Goal: Task Accomplishment & Management: Complete application form

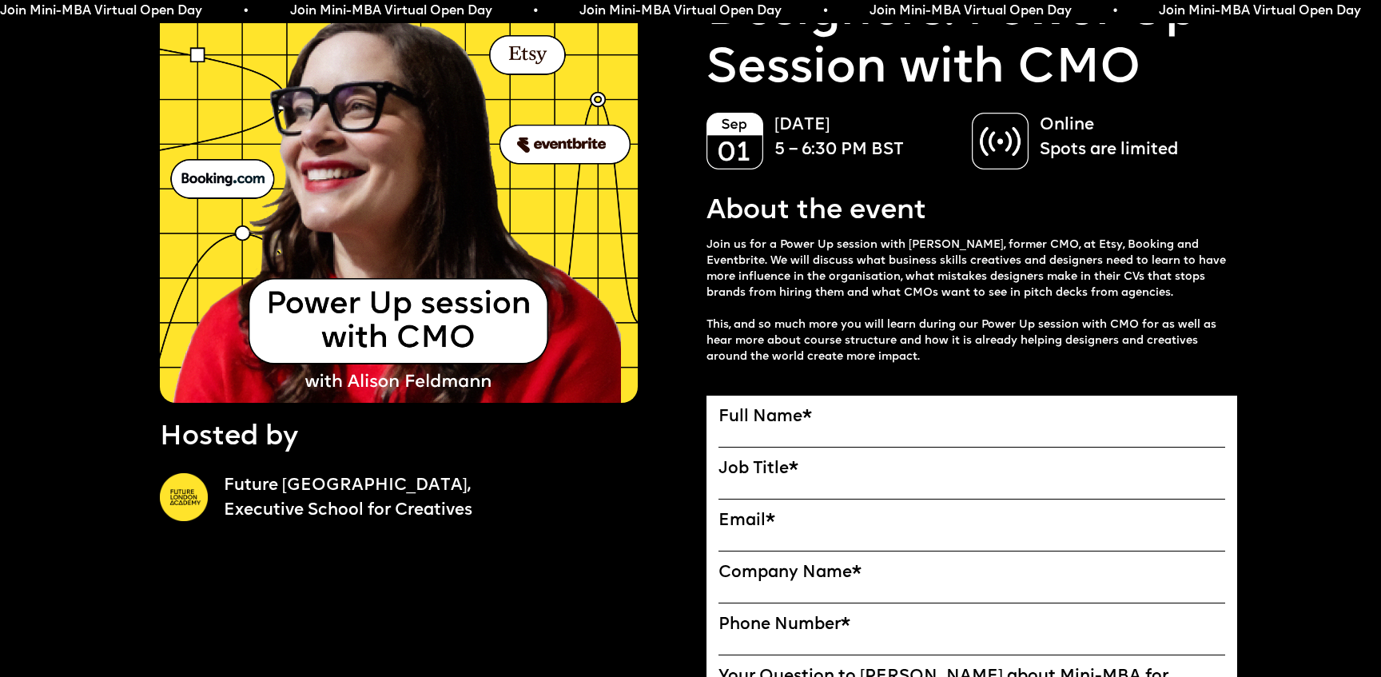
scroll to position [408, 0]
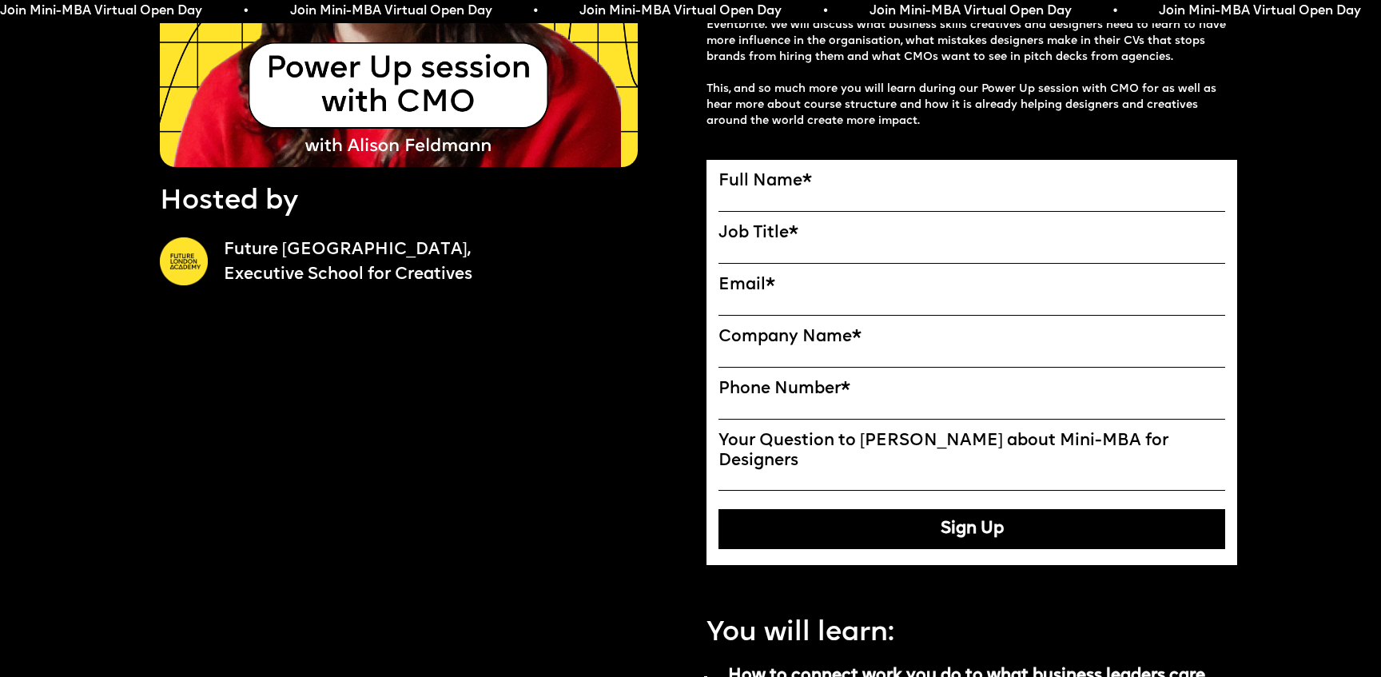
click at [796, 392] on label "Phone Number *" at bounding box center [971, 390] width 507 height 20
click at [796, 400] on input "Phone Number *" at bounding box center [971, 410] width 507 height 20
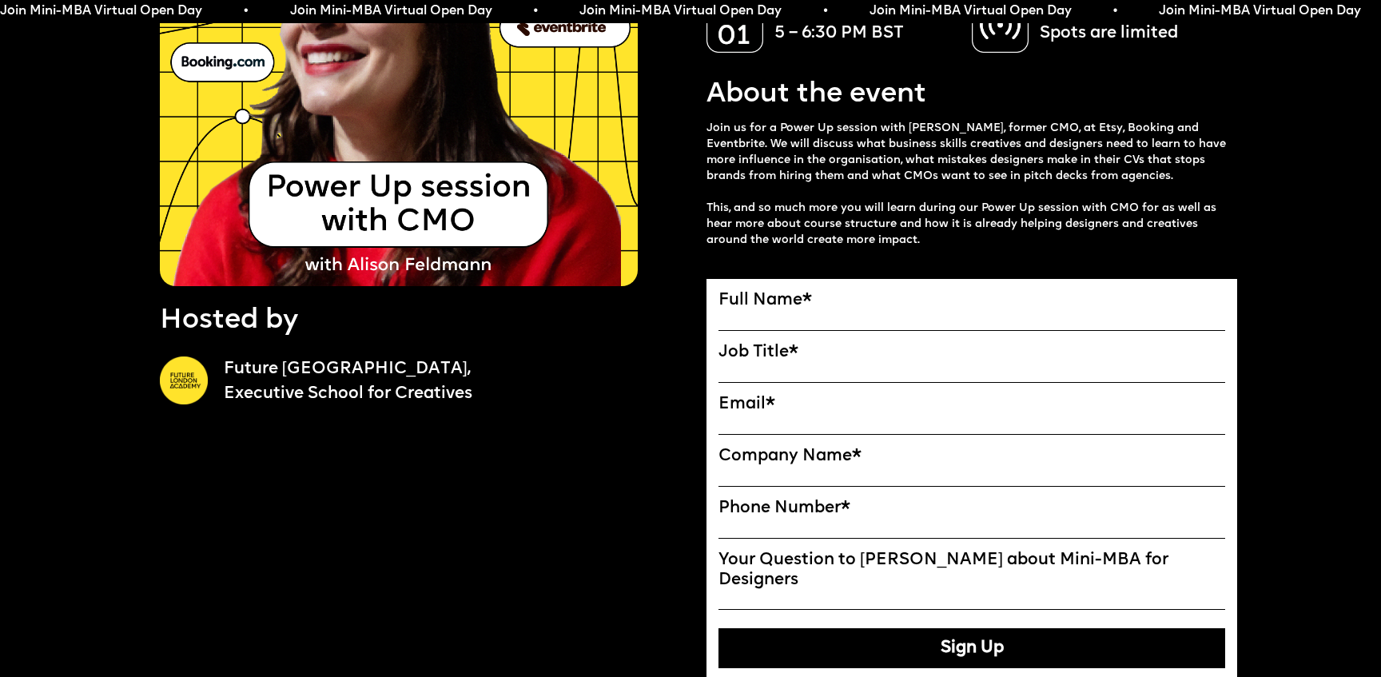
scroll to position [293, 0]
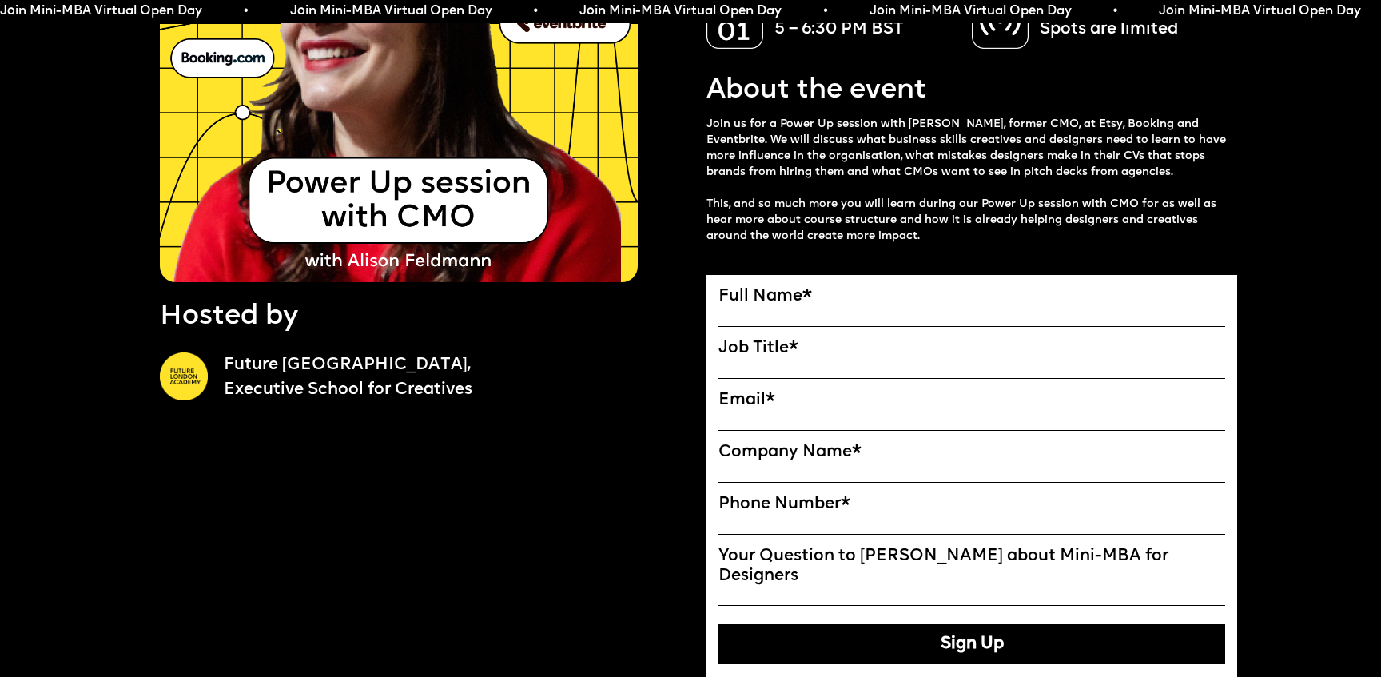
click at [791, 297] on label "Full Name *" at bounding box center [971, 297] width 507 height 20
click at [0, 0] on input "Full Name" at bounding box center [0, 0] width 0 height 0
click at [774, 312] on input "Full Name" at bounding box center [971, 317] width 507 height 20
type input "**********"
click at [762, 364] on input "Job Title" at bounding box center [971, 369] width 507 height 20
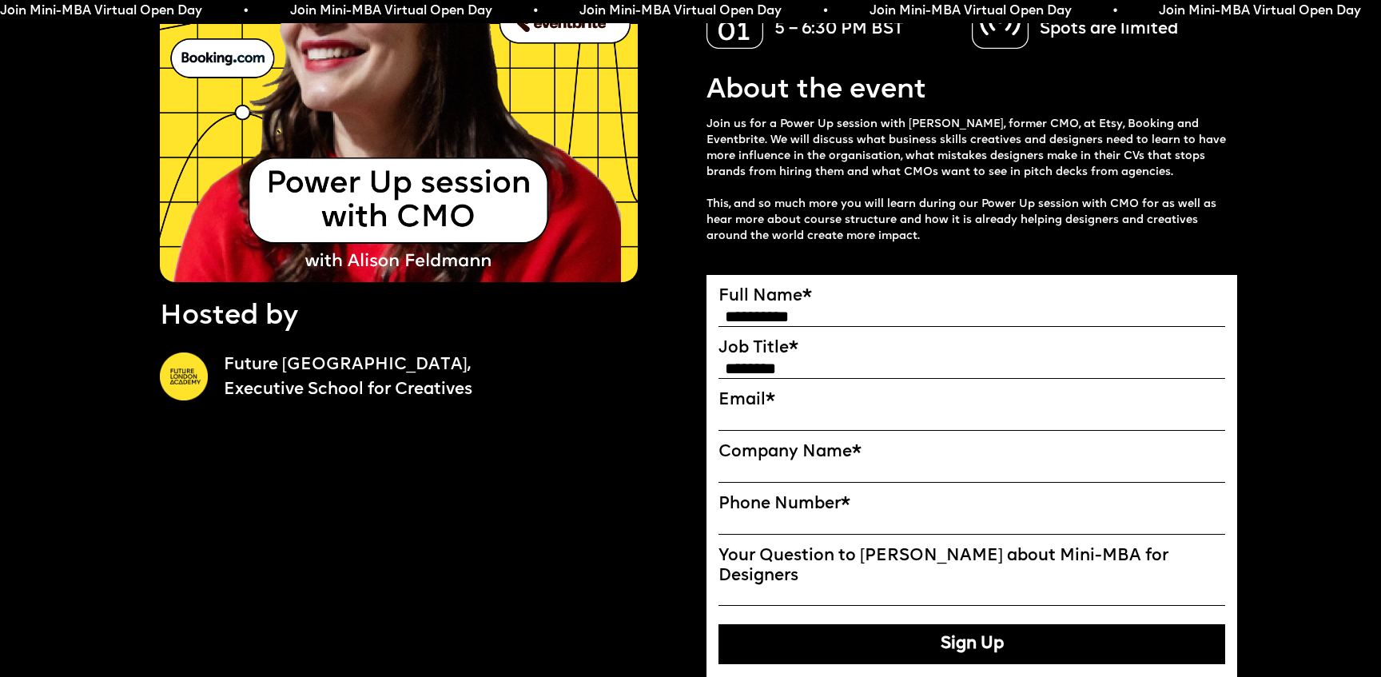
drag, startPoint x: 817, startPoint y: 362, endPoint x: 702, endPoint y: 362, distance: 114.3
type input "**********"
click at [765, 416] on input "Email*" at bounding box center [971, 421] width 507 height 20
type input "**********"
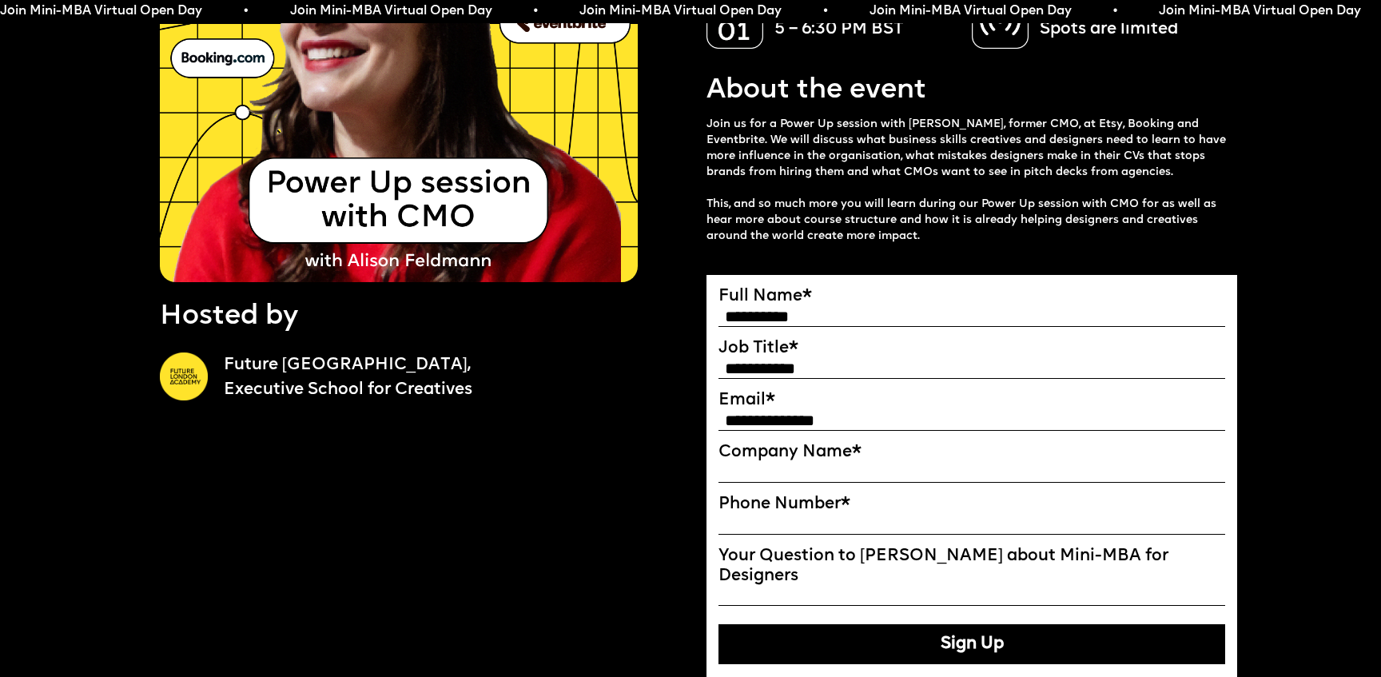
click at [801, 471] on input "Company Name" at bounding box center [971, 473] width 507 height 20
type input "*"
click at [790, 523] on input "Phone Number *" at bounding box center [971, 525] width 507 height 20
type input "*"
click at [789, 586] on input "Your Question to [PERSON_NAME] about Mini-MBA for Designers" at bounding box center [971, 596] width 507 height 20
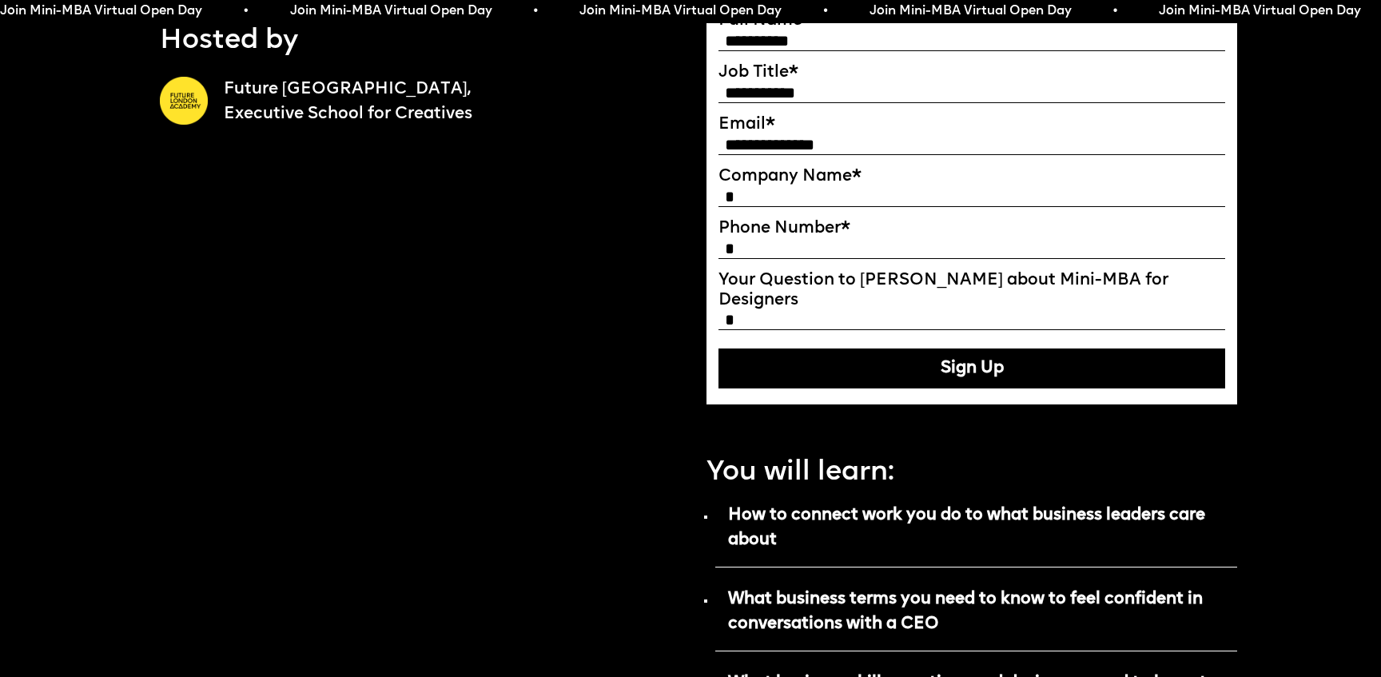
scroll to position [675, 0]
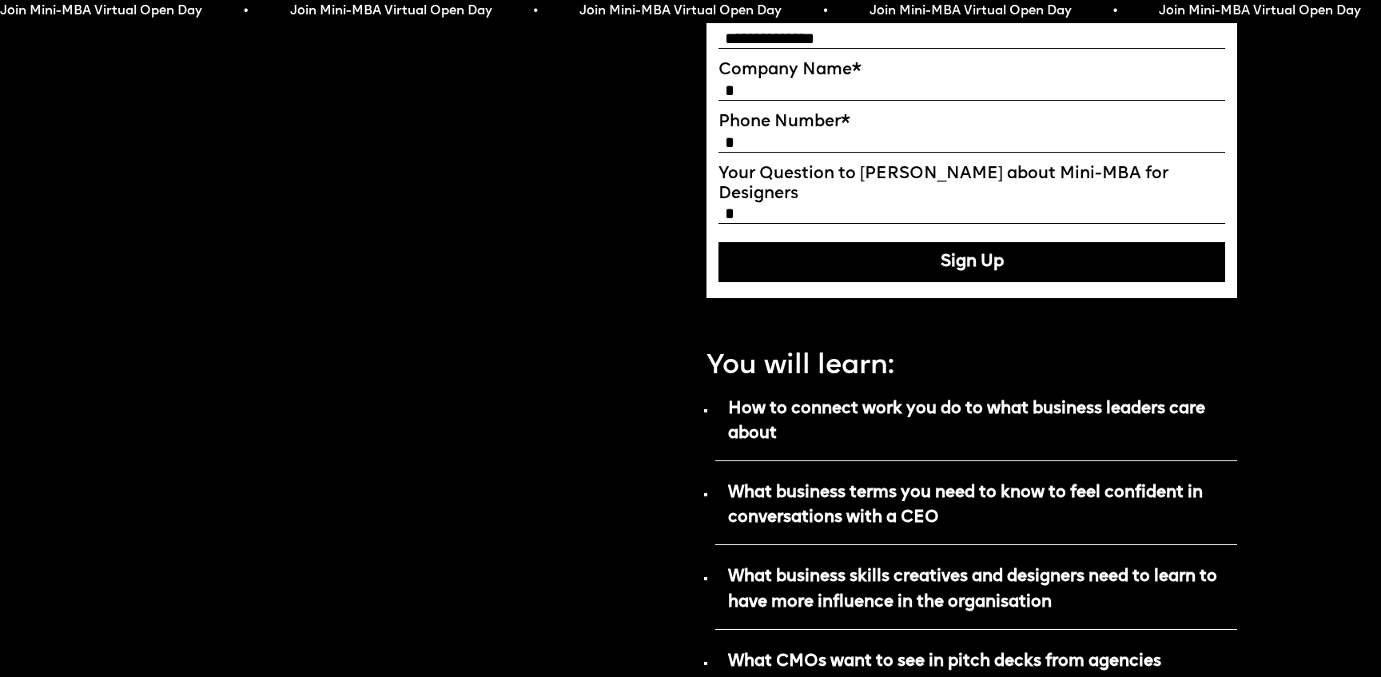
type input "*"
click at [972, 253] on button "Sign Up" at bounding box center [971, 262] width 507 height 40
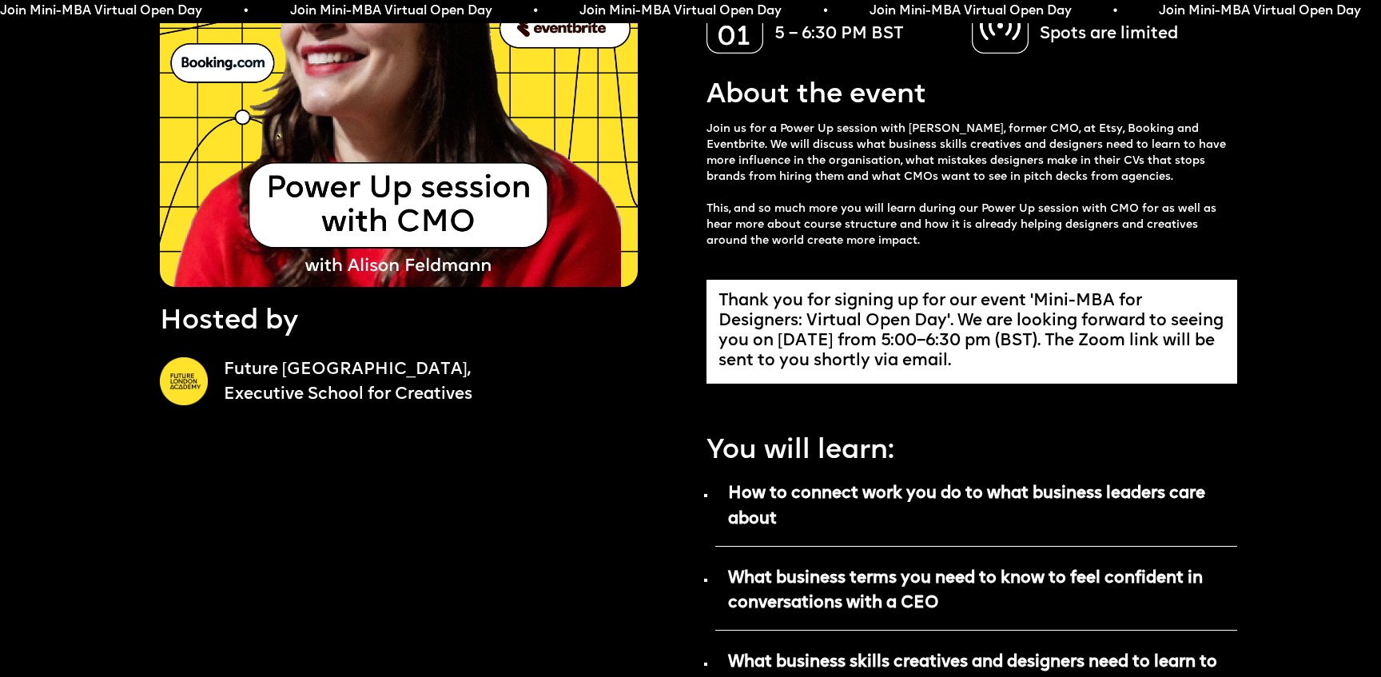
scroll to position [95, 0]
